Goal: Navigation & Orientation: Find specific page/section

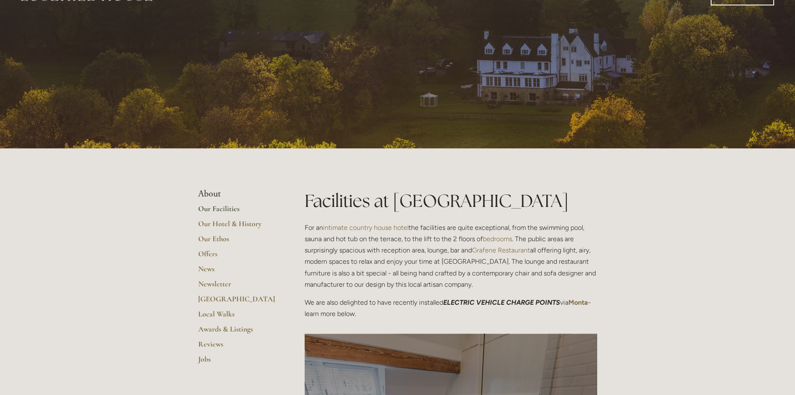
scroll to position [42, 0]
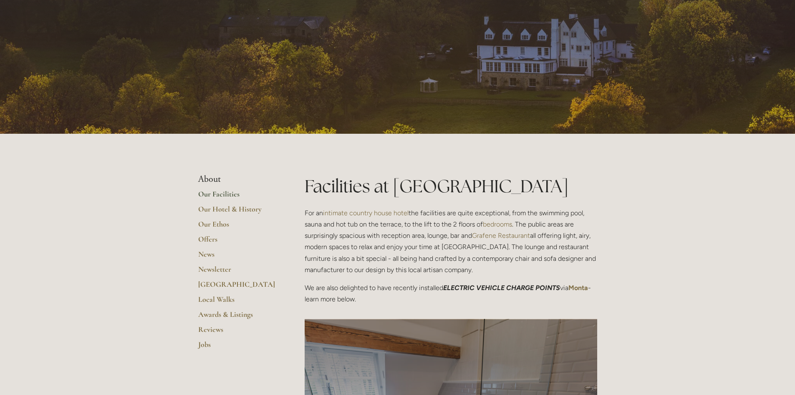
click at [214, 195] on link "Our Facilities" at bounding box center [238, 196] width 80 height 15
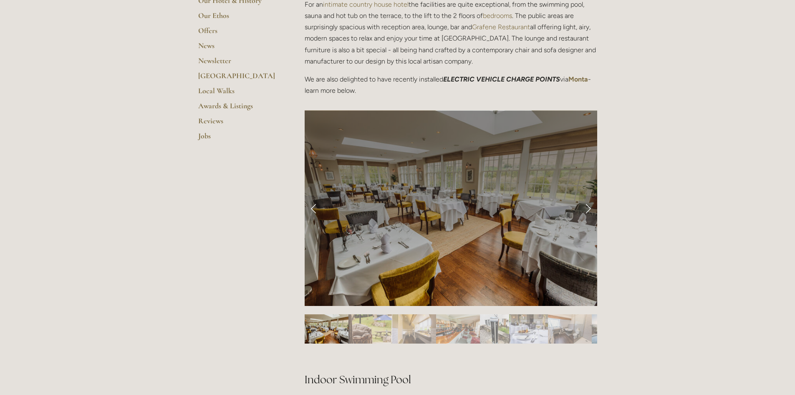
scroll to position [251, 0]
click at [589, 205] on link "Next Slide" at bounding box center [588, 207] width 18 height 25
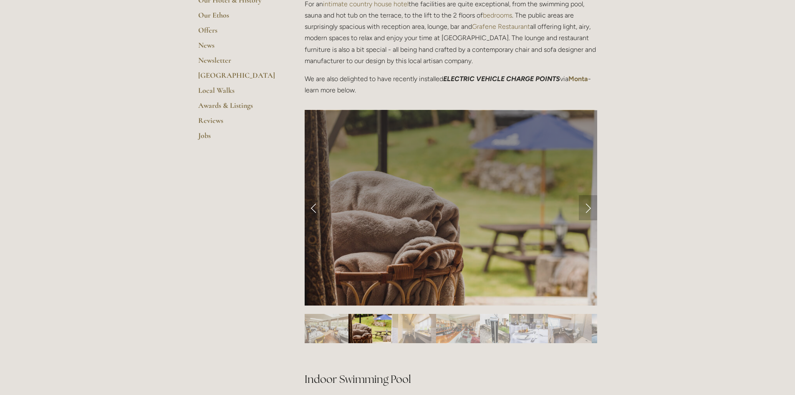
click at [589, 207] on link "Next Slide" at bounding box center [588, 207] width 18 height 25
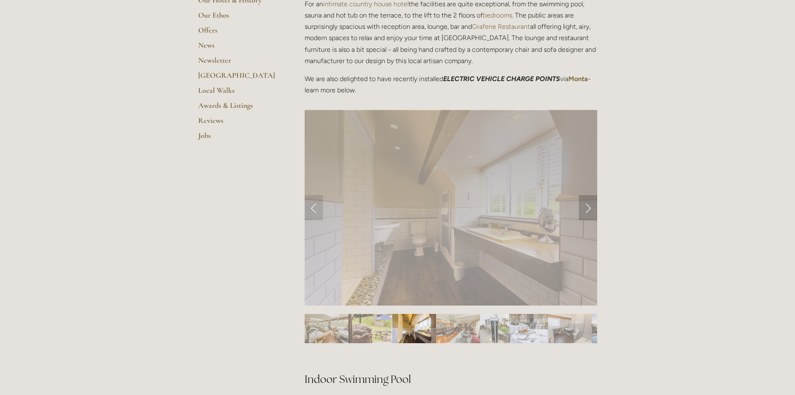
click at [589, 207] on link "Next Slide" at bounding box center [588, 207] width 18 height 25
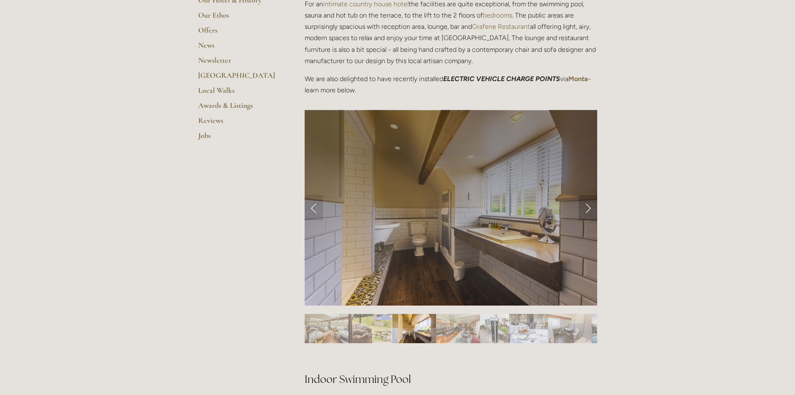
click at [590, 208] on link "Next Slide" at bounding box center [588, 207] width 18 height 25
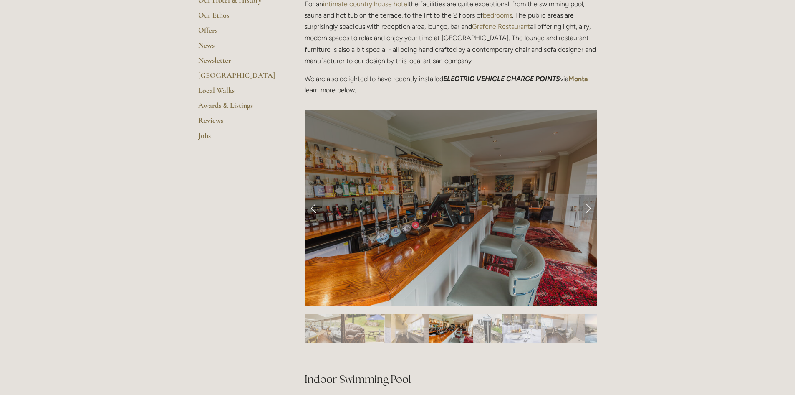
click at [590, 208] on link "Next Slide" at bounding box center [588, 207] width 18 height 25
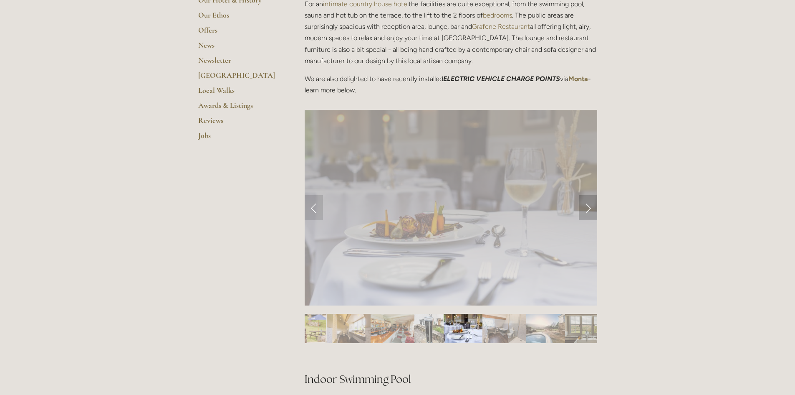
click at [590, 208] on link "Next Slide" at bounding box center [588, 207] width 18 height 25
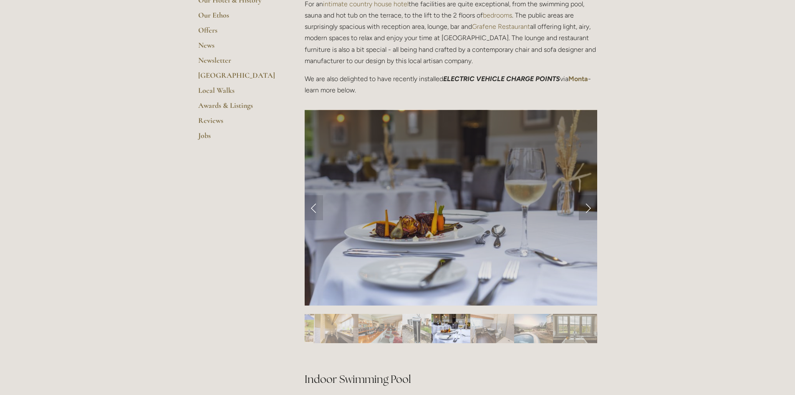
click at [590, 208] on link "Next Slide" at bounding box center [588, 207] width 18 height 25
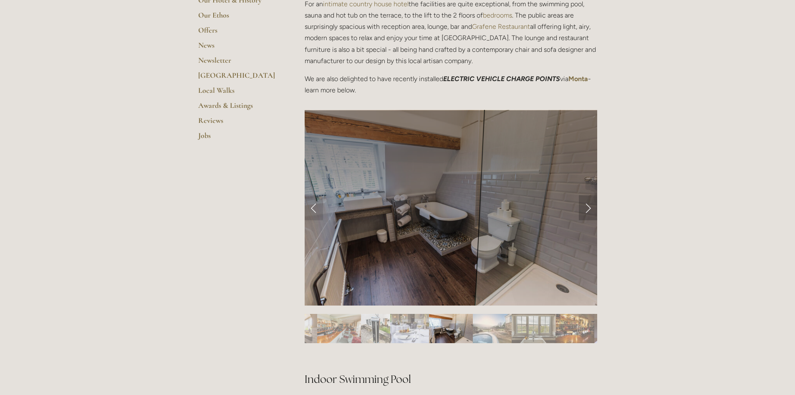
click at [590, 208] on link "Next Slide" at bounding box center [588, 207] width 18 height 25
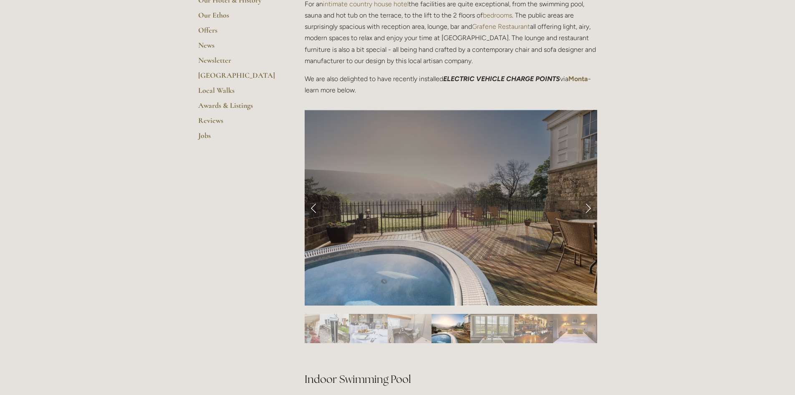
click at [590, 208] on link "Next Slide" at bounding box center [588, 207] width 18 height 25
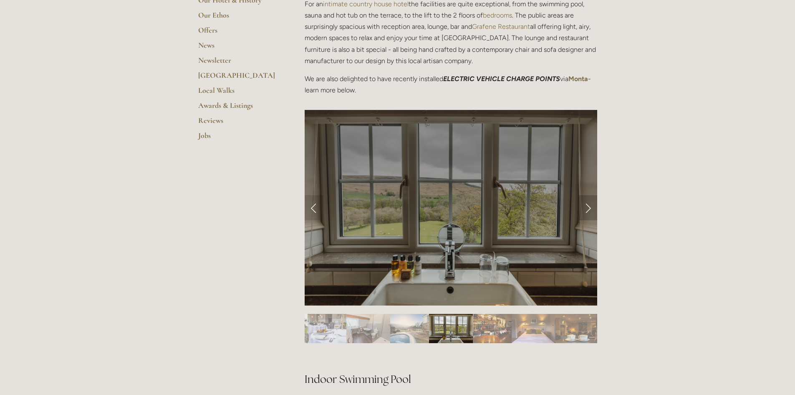
click at [590, 208] on link "Next Slide" at bounding box center [588, 207] width 18 height 25
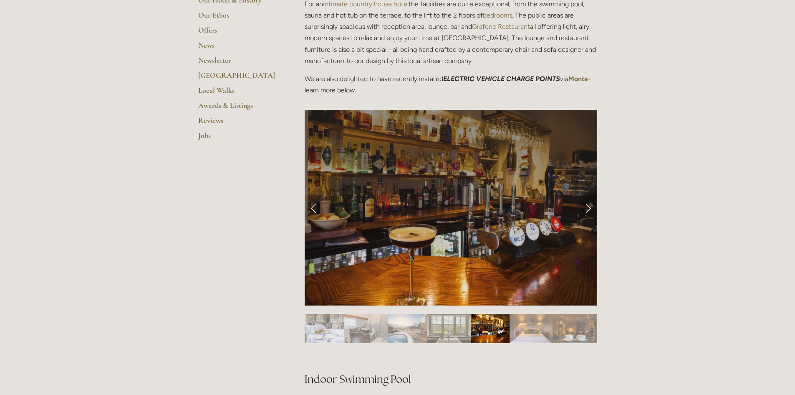
click at [590, 208] on link "Next Slide" at bounding box center [588, 207] width 18 height 25
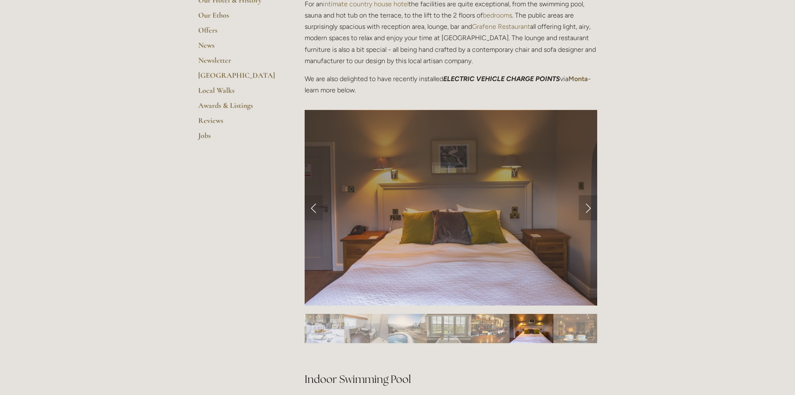
click at [590, 208] on link "Next Slide" at bounding box center [588, 207] width 18 height 25
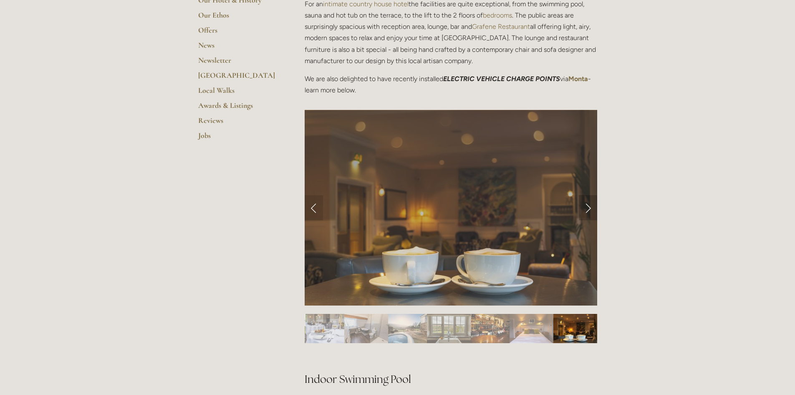
click at [590, 208] on link "Next Slide" at bounding box center [588, 207] width 18 height 25
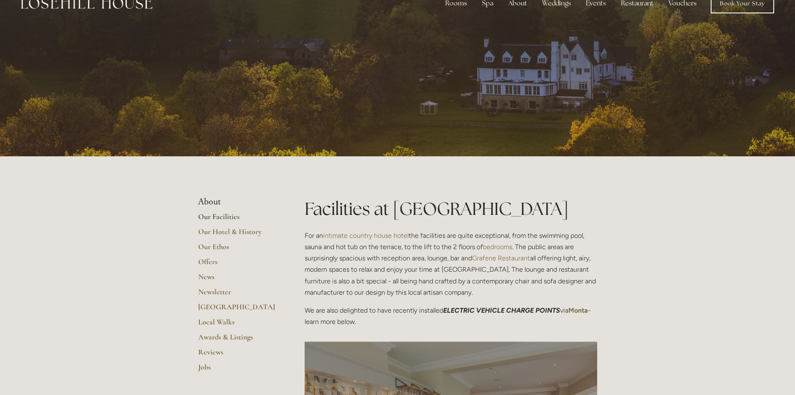
scroll to position [0, 0]
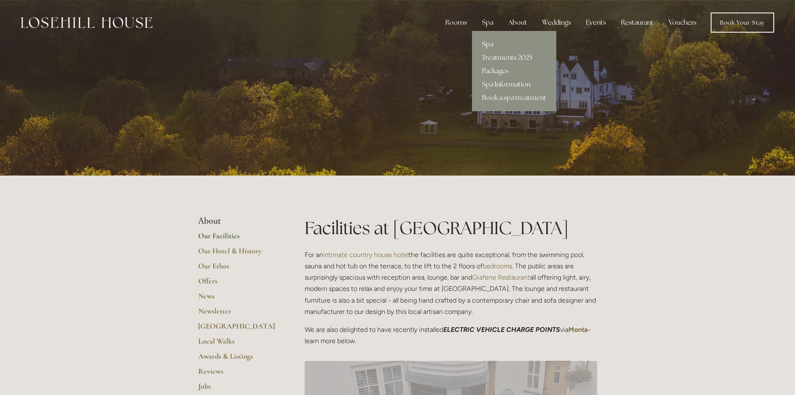
click at [488, 44] on link "Spa" at bounding box center [514, 44] width 84 height 13
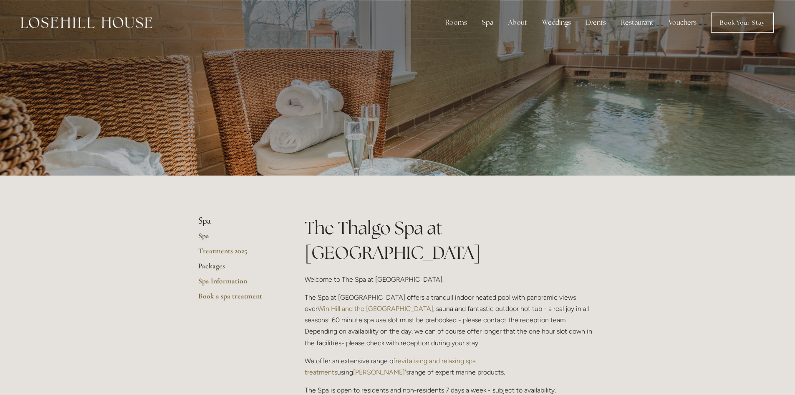
click at [216, 267] on link "Packages" at bounding box center [238, 268] width 80 height 15
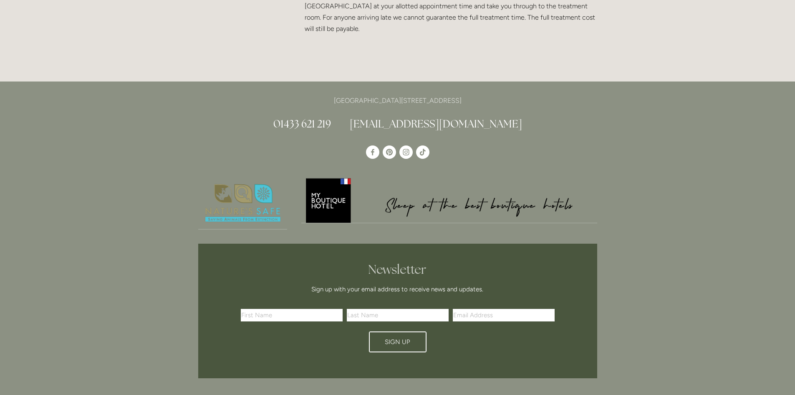
scroll to position [1939, 0]
